Goal: Information Seeking & Learning: Learn about a topic

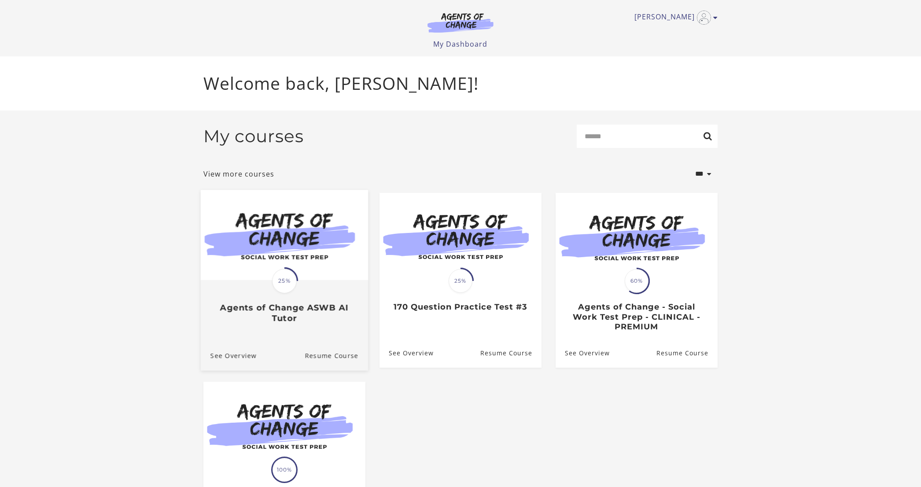
click at [317, 289] on div "Translation missing: en.liquid.partials.dashboard_course_card.progress_descript…" at bounding box center [284, 302] width 167 height 42
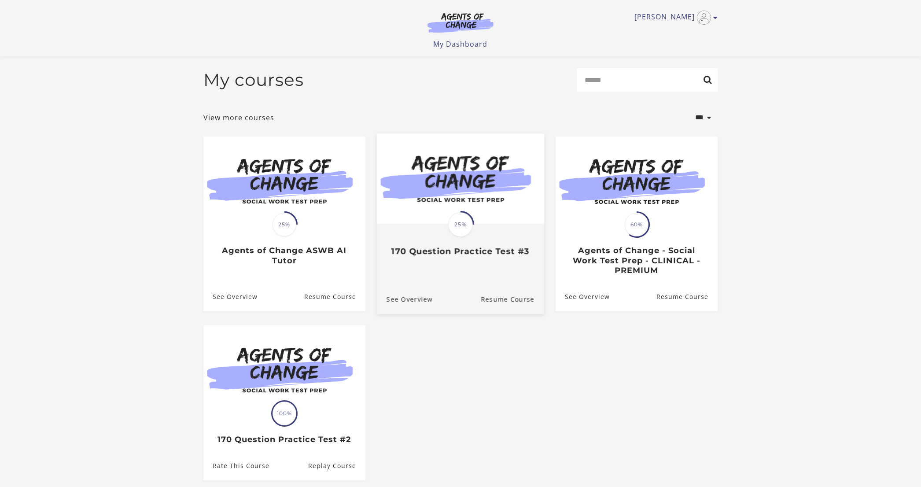
scroll to position [13, 0]
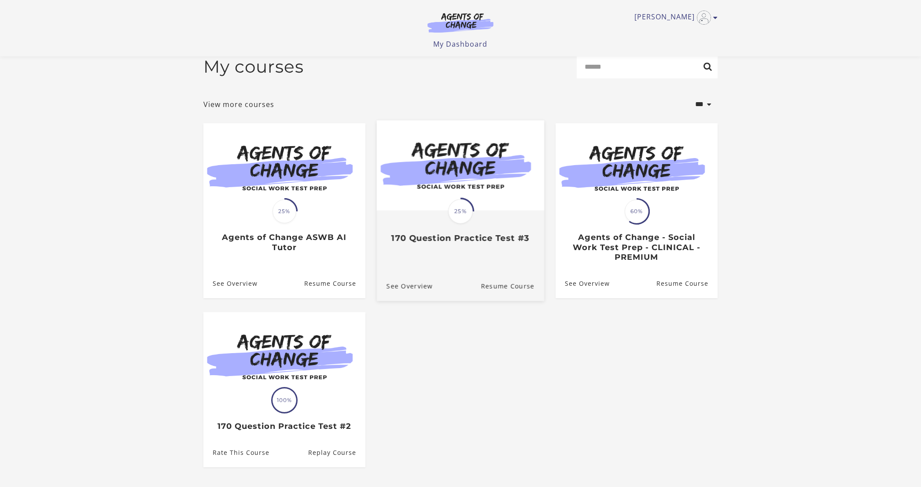
click at [479, 262] on div "Translation missing: en.liquid.partials.dashboard_course_card.progress_descript…" at bounding box center [460, 211] width 167 height 181
click at [501, 288] on link "Resume Course" at bounding box center [512, 285] width 63 height 29
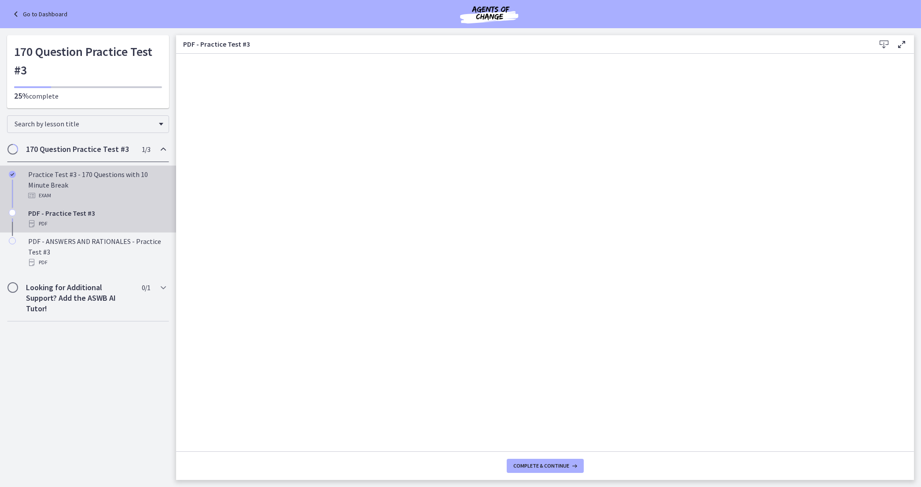
click at [62, 184] on div "Practice Test #3 - 170 Questions with 10 Minute Break Exam" at bounding box center [96, 185] width 137 height 32
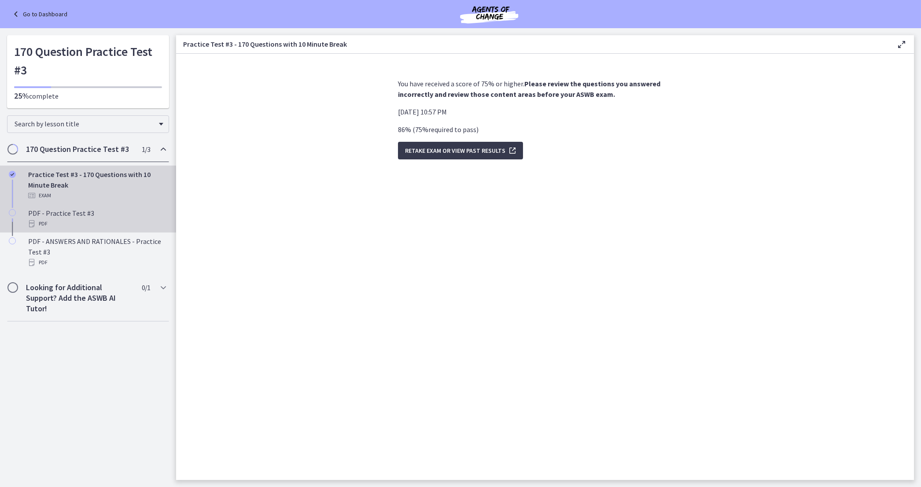
click at [13, 215] on icon "Chapters" at bounding box center [12, 212] width 7 height 7
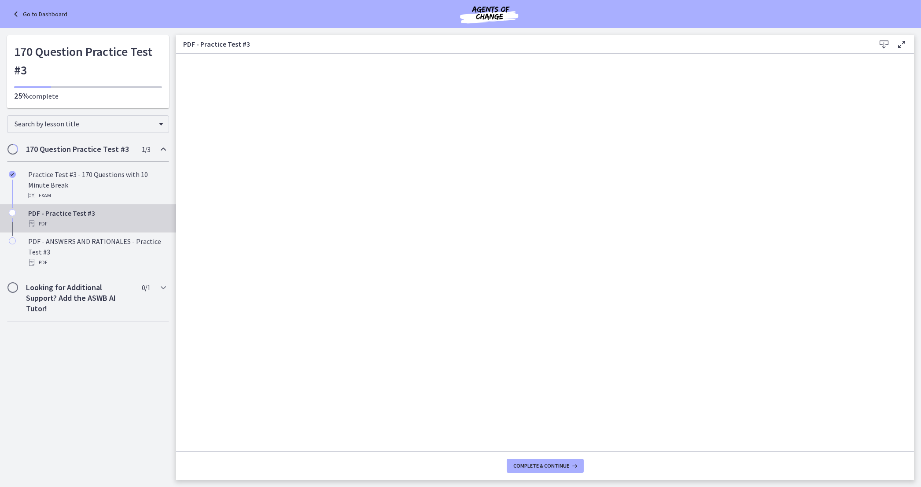
click at [12, 215] on icon "Chapters" at bounding box center [12, 212] width 7 height 7
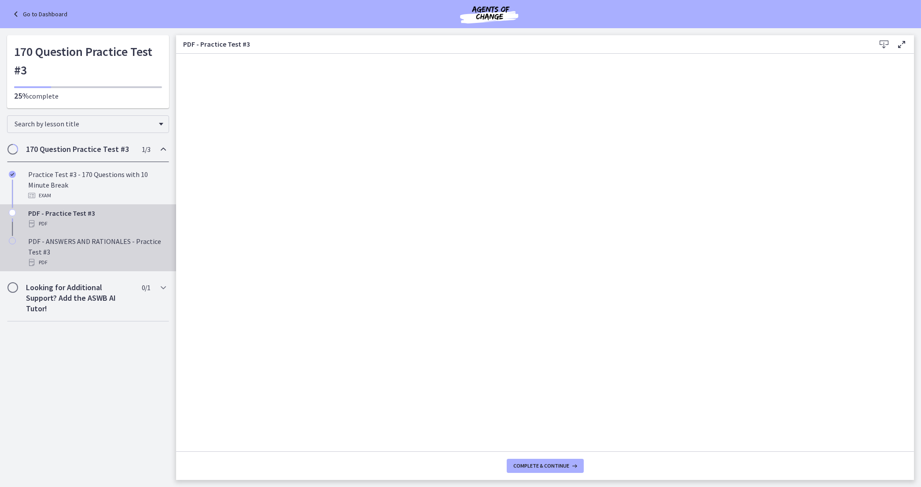
click at [13, 239] on icon "Chapters" at bounding box center [12, 240] width 7 height 7
click at [14, 214] on icon "Chapters" at bounding box center [12, 212] width 7 height 7
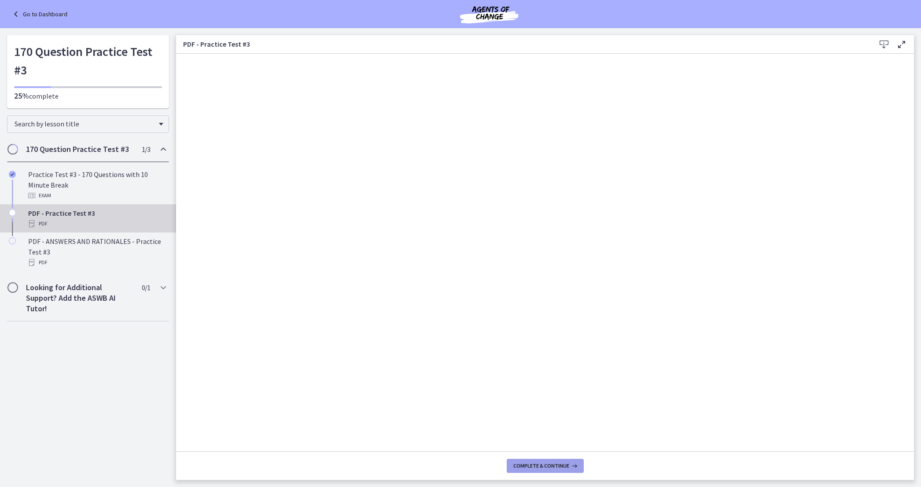
click at [547, 464] on span "Complete & continue" at bounding box center [542, 465] width 56 height 7
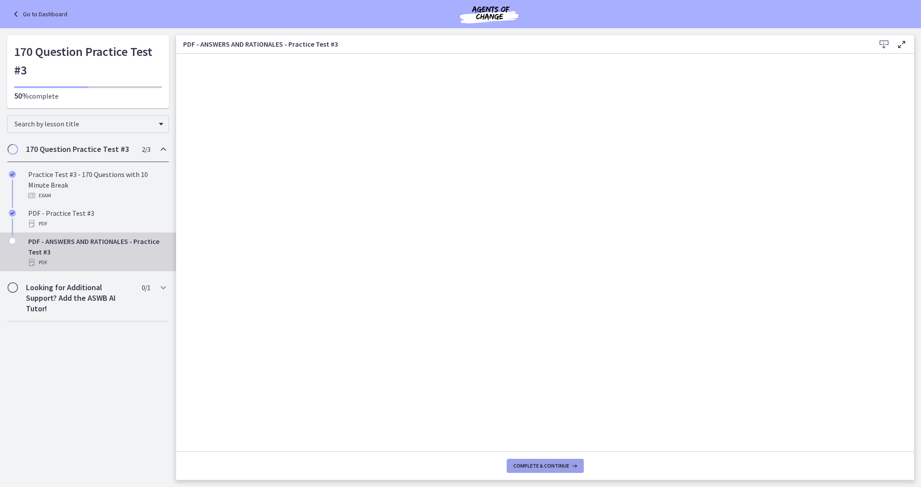
click at [547, 466] on span "Complete & continue" at bounding box center [542, 465] width 56 height 7
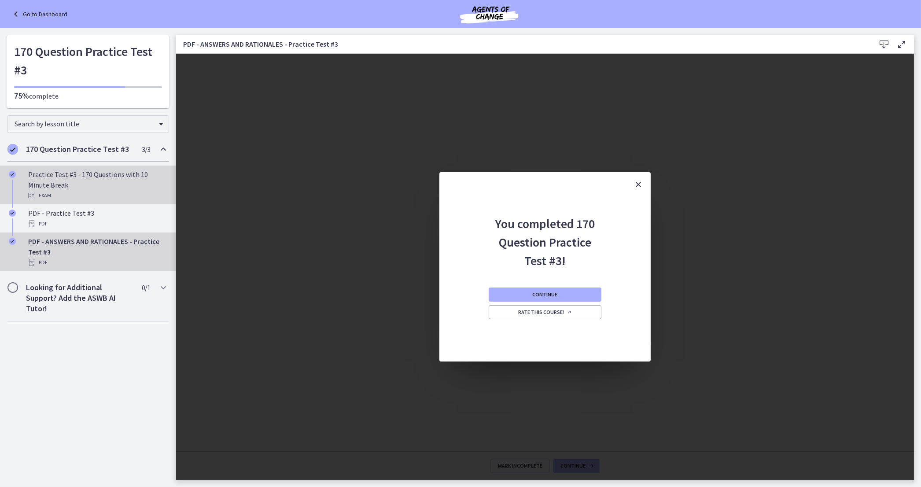
click at [99, 195] on div "Exam" at bounding box center [96, 195] width 137 height 11
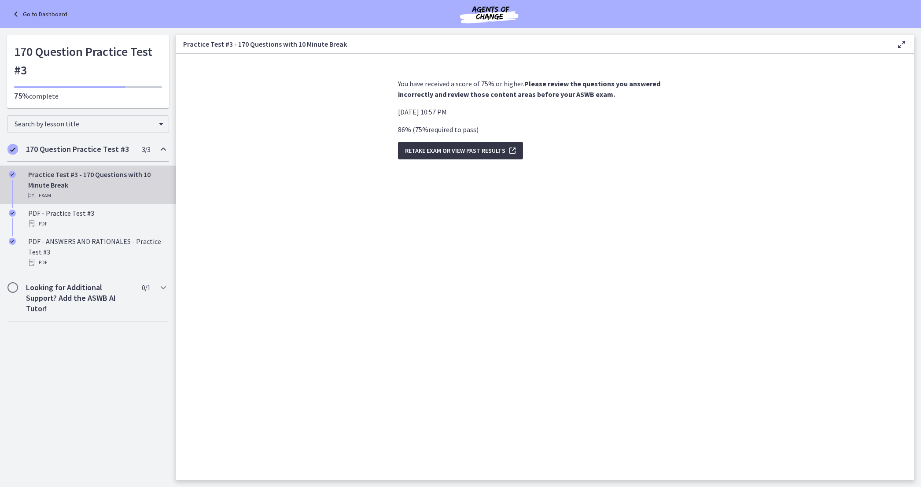
click at [473, 153] on span "Retake Exam OR View Past Results" at bounding box center [455, 150] width 100 height 11
